Goal: Find specific page/section: Find specific page/section

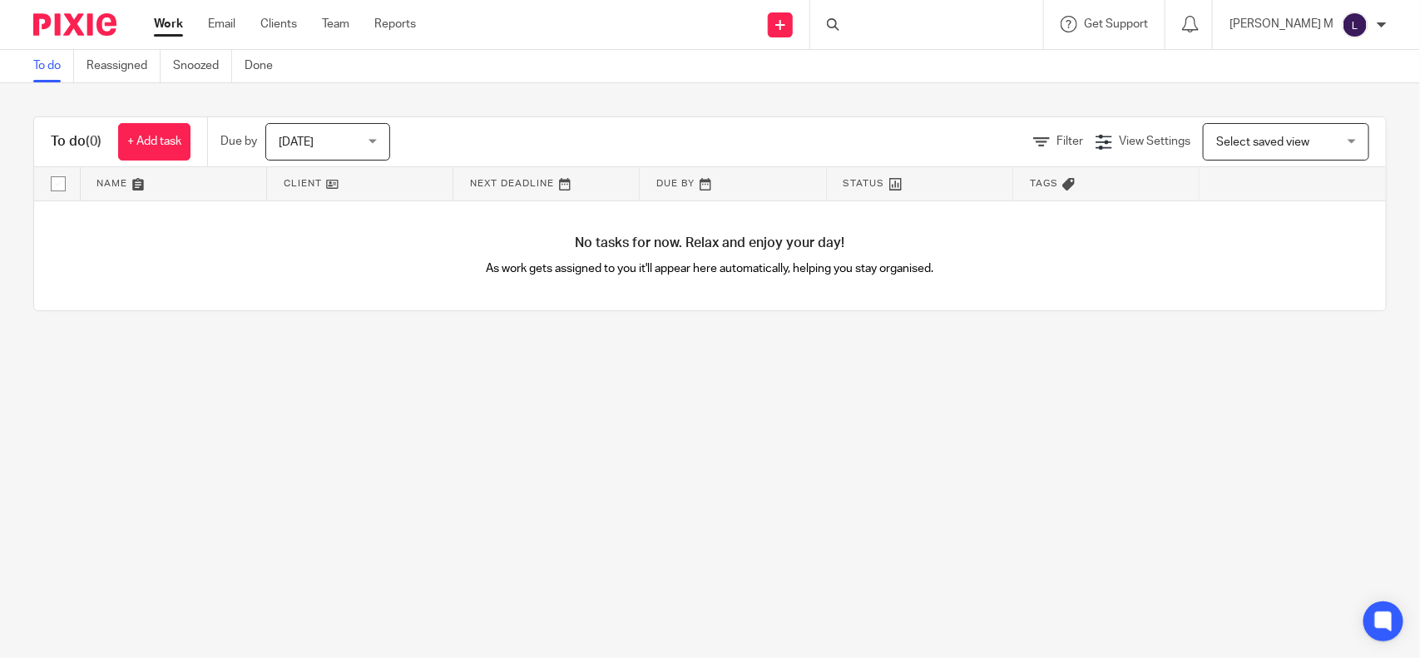
click at [890, 23] on div at bounding box center [926, 24] width 233 height 49
click at [890, 23] on input "Search" at bounding box center [919, 27] width 150 height 15
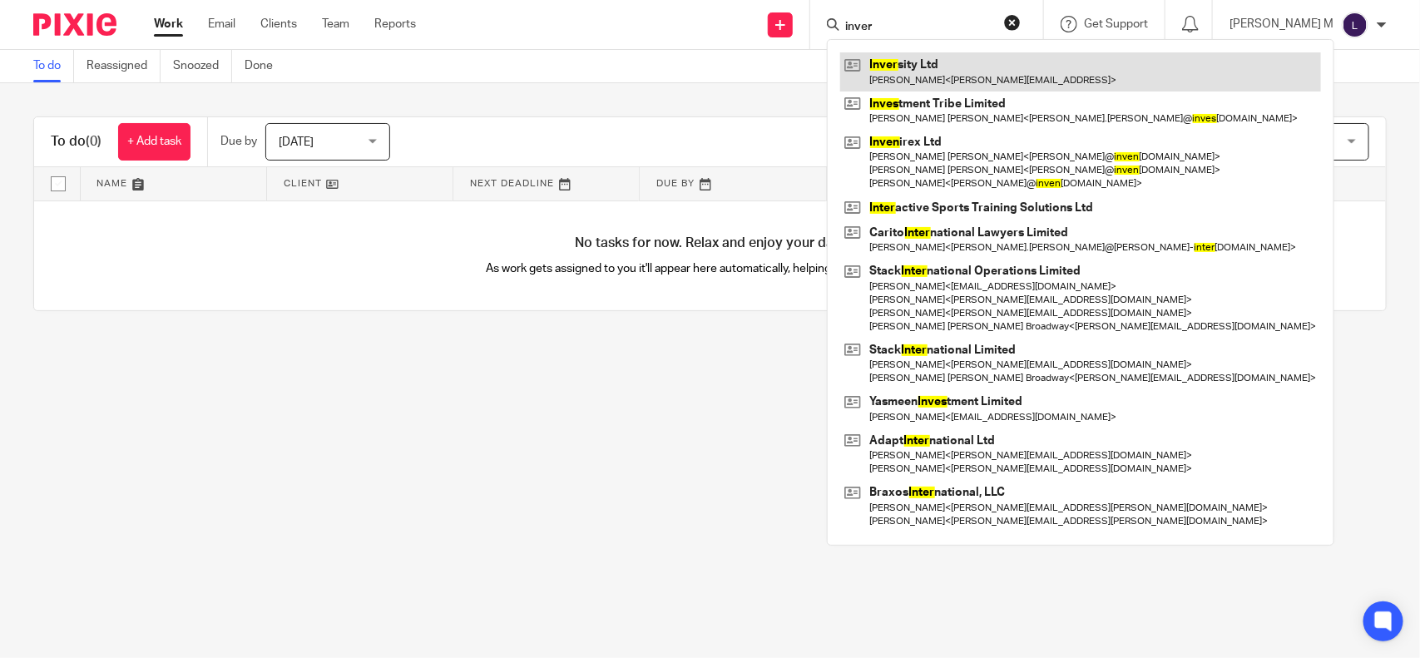
type input "inver"
click at [992, 72] on link at bounding box center [1080, 71] width 481 height 38
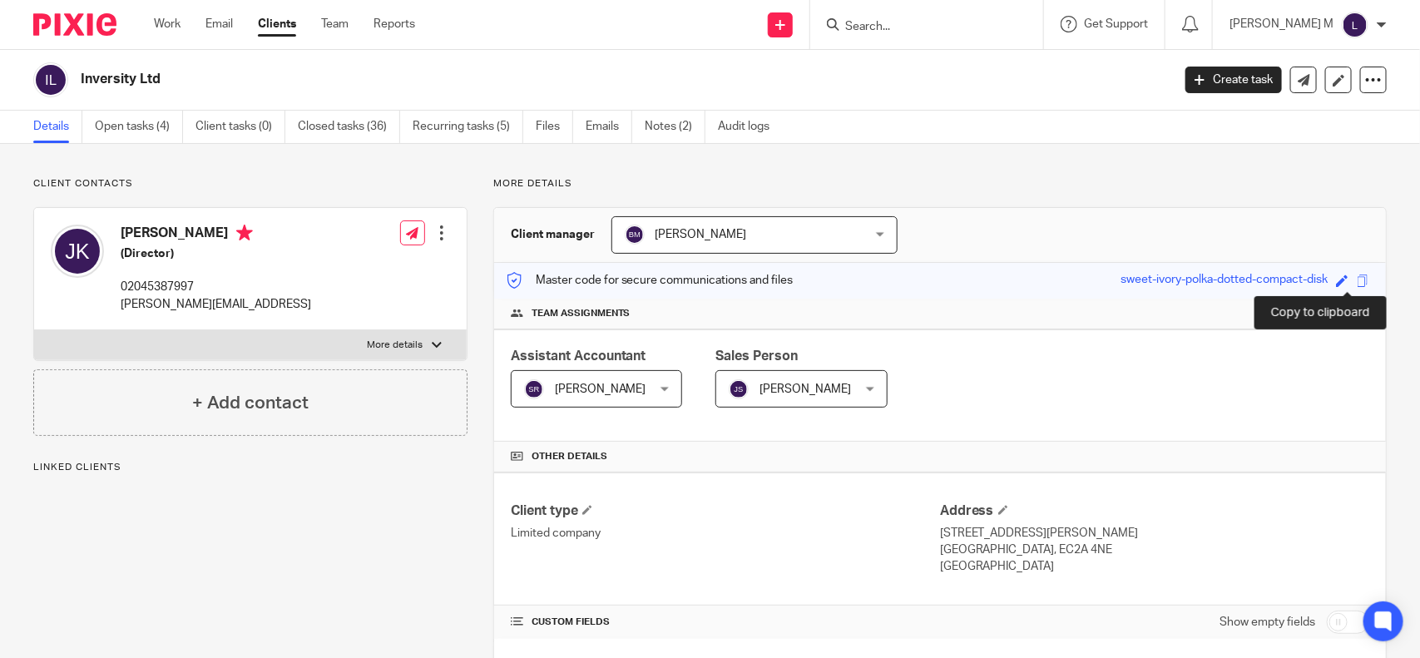
click at [1357, 279] on span at bounding box center [1363, 281] width 12 height 12
click at [1357, 280] on span at bounding box center [1363, 281] width 12 height 12
